Goal: Task Accomplishment & Management: Manage account settings

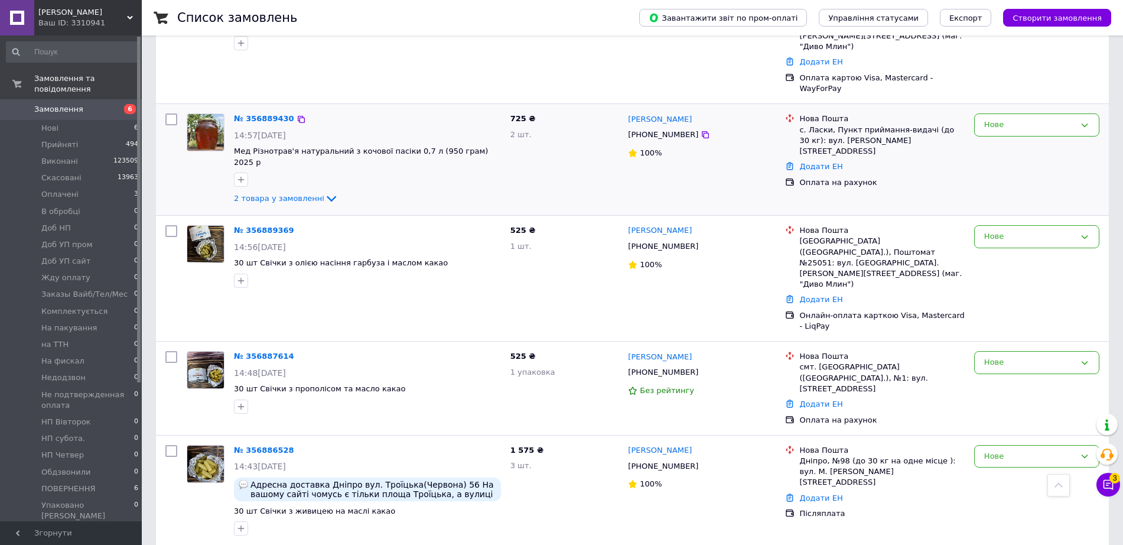
scroll to position [591, 0]
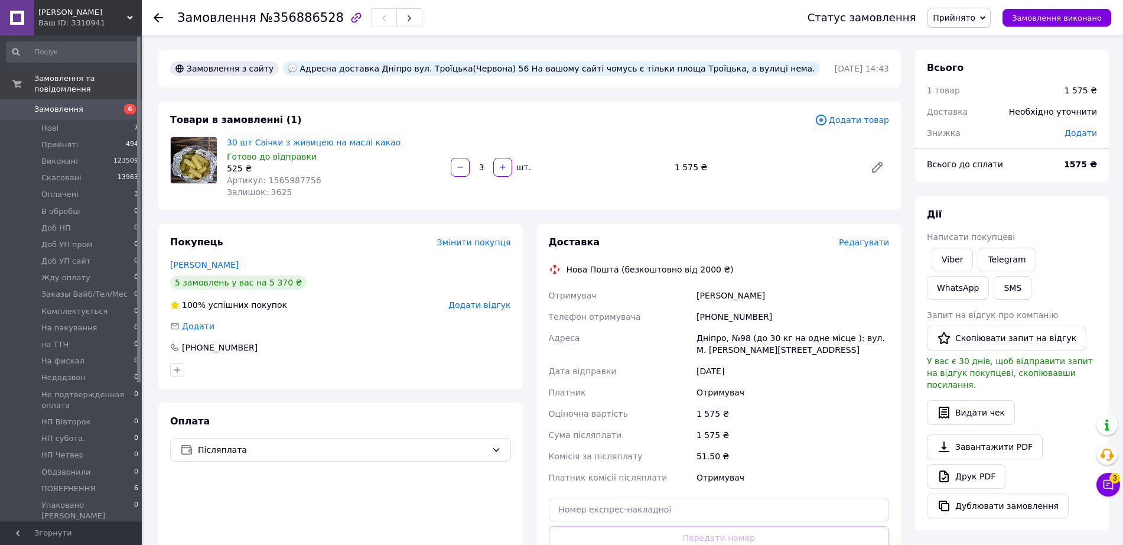
click at [861, 240] on span "Редагувати" at bounding box center [864, 241] width 50 height 9
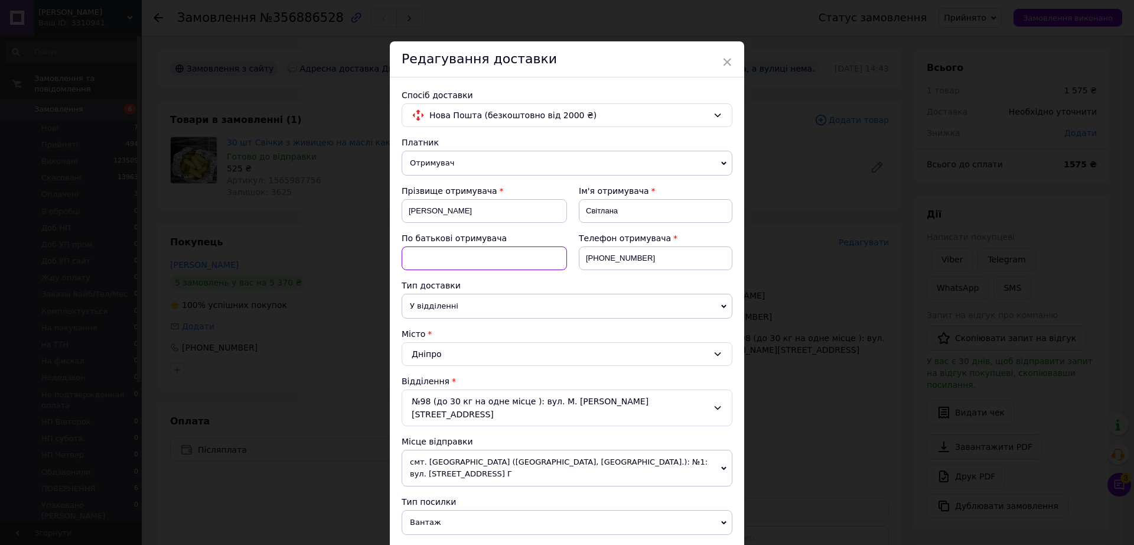
click at [487, 259] on input at bounding box center [484, 258] width 165 height 24
paste input "[PERSON_NAME]"
drag, startPoint x: 480, startPoint y: 258, endPoint x: 398, endPoint y: 258, distance: 82.1
click at [398, 258] on div "Спосіб доставки Нова Пошта (безкоштовно від 2000 ₴) Платник Отримувач Відправни…" at bounding box center [567, 469] width 354 height 784
type input "Євгеніївна"
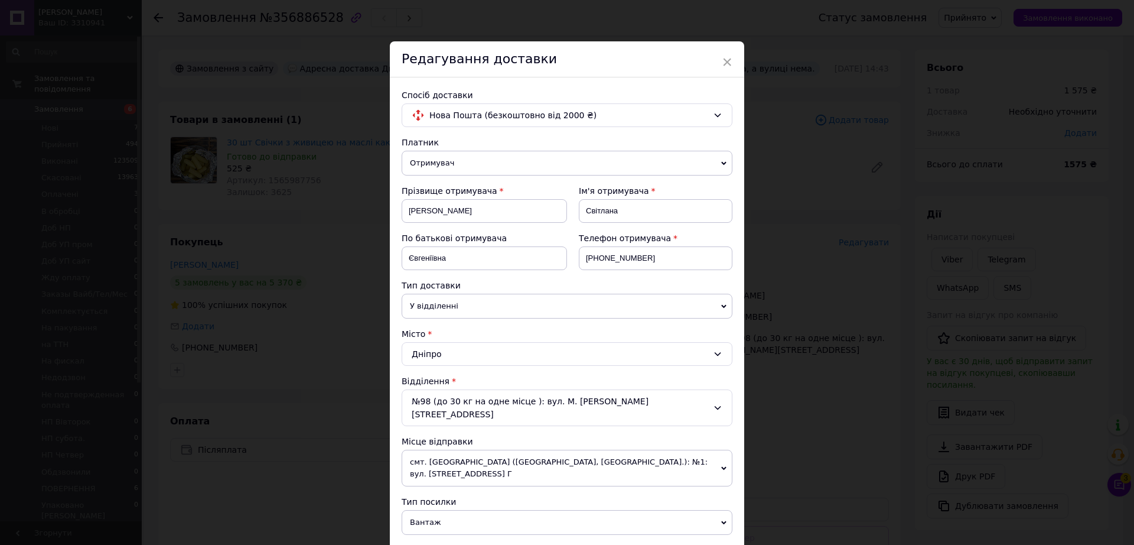
click at [500, 313] on span "У відділенні" at bounding box center [567, 306] width 331 height 25
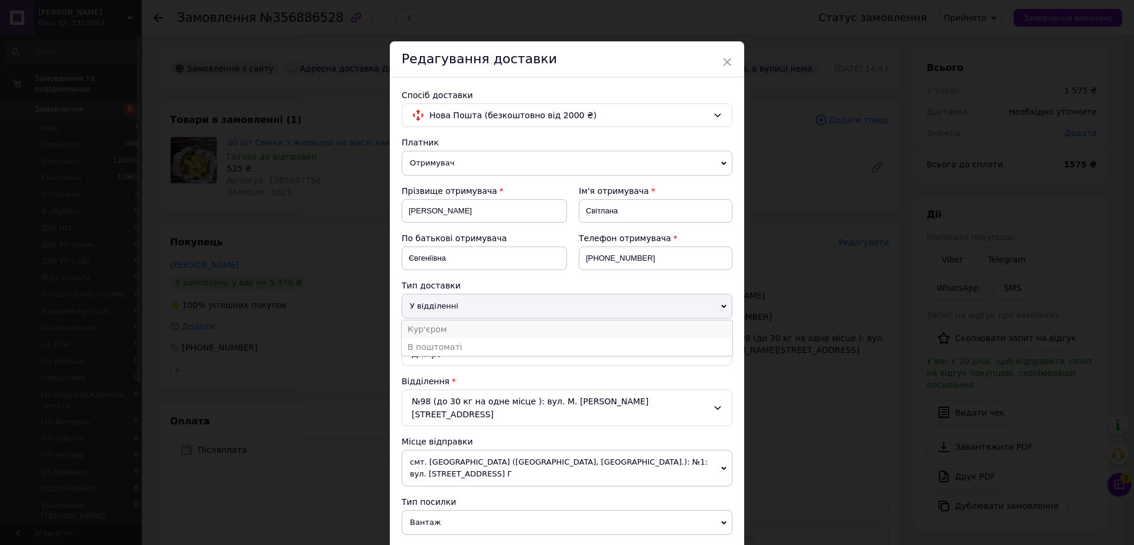
click at [467, 331] on li "Кур'єром" at bounding box center [567, 329] width 331 height 18
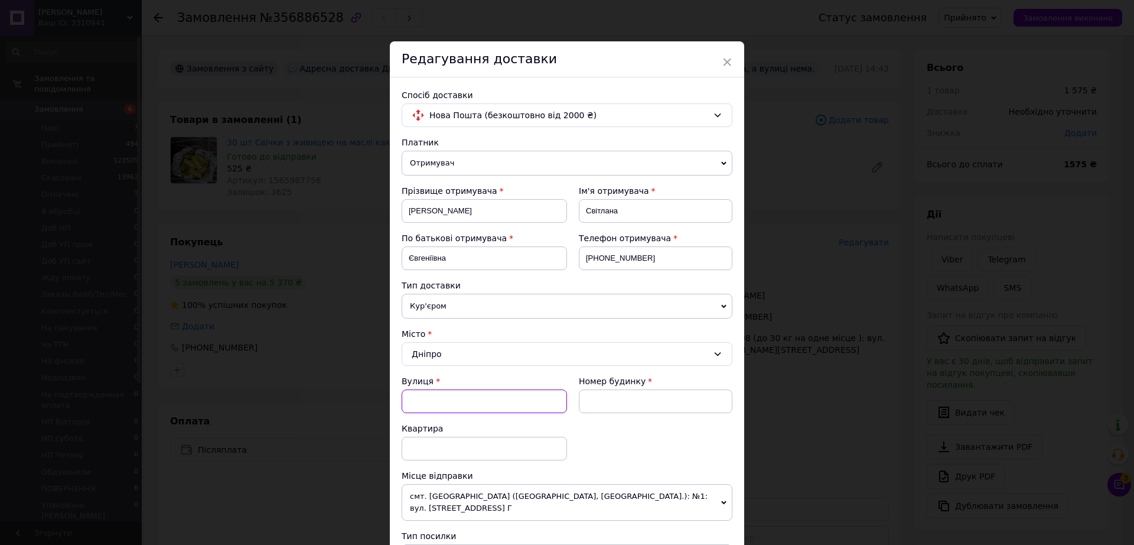
click at [455, 399] on input "Вулиця" at bounding box center [484, 401] width 165 height 24
click at [447, 447] on div "вул. Троїцька" at bounding box center [484, 447] width 164 height 21
type input "вул. Троїцька"
click at [597, 400] on input at bounding box center [656, 401] width 154 height 24
type input "56"
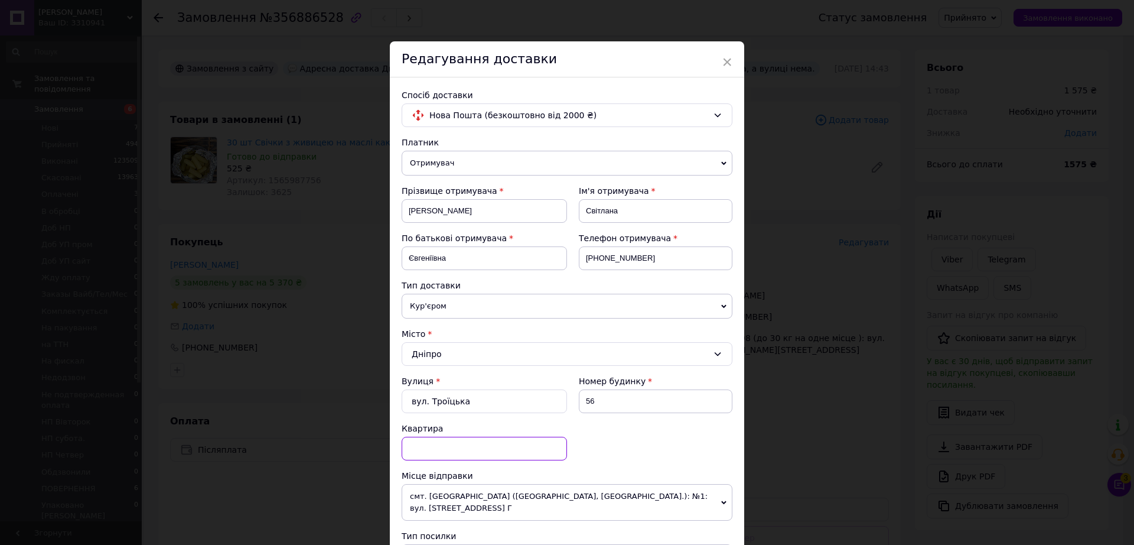
click at [495, 454] on input at bounding box center [484, 449] width 165 height 24
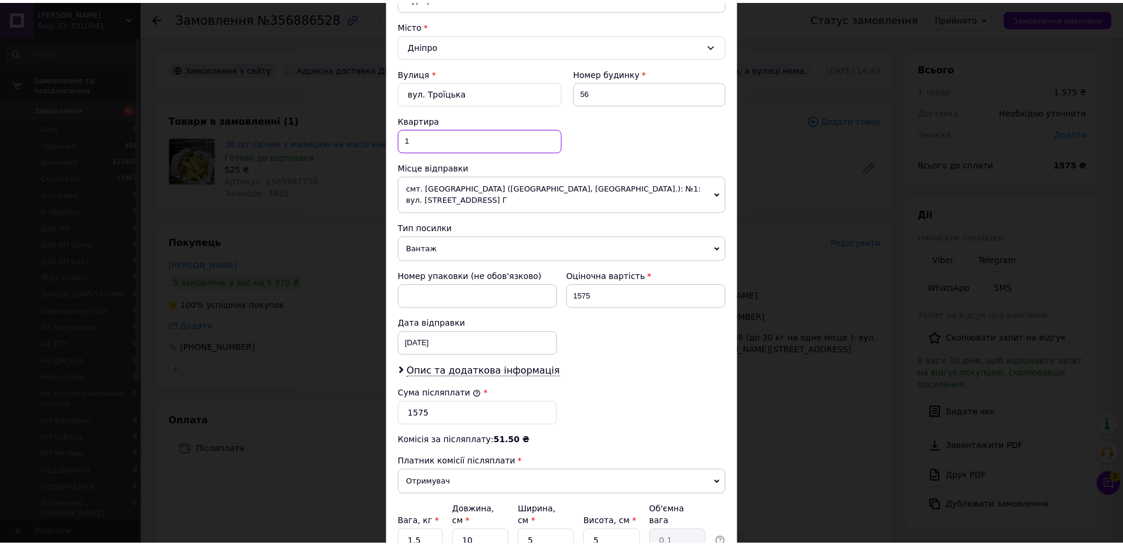
scroll to position [416, 0]
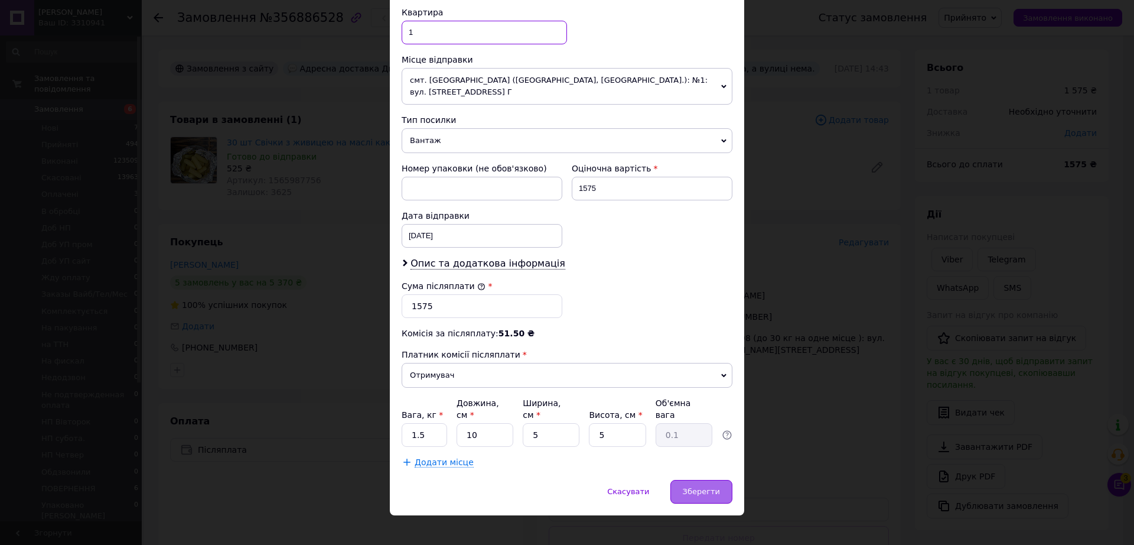
type input "1"
click at [697, 487] on span "Зберегти" at bounding box center [701, 491] width 37 height 9
